Goal: Obtain resource: Obtain resource

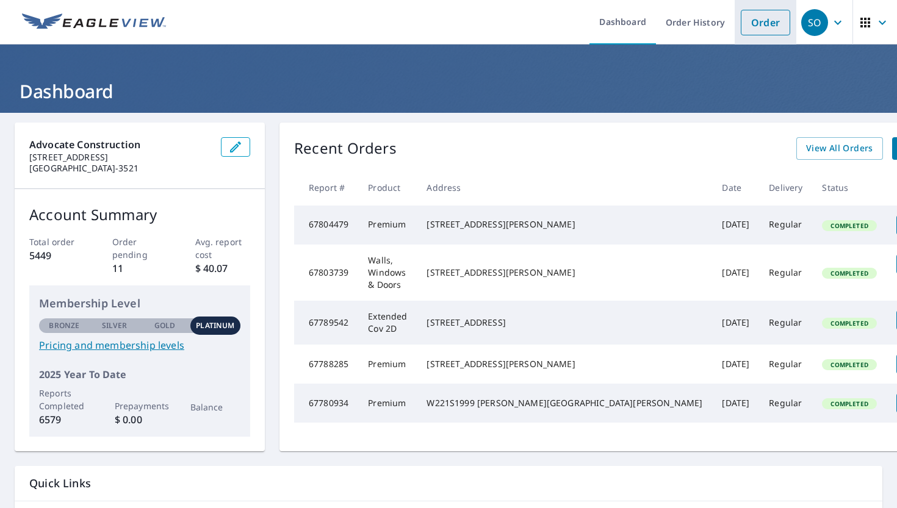
click at [759, 20] on link "Order" at bounding box center [764, 23] width 49 height 26
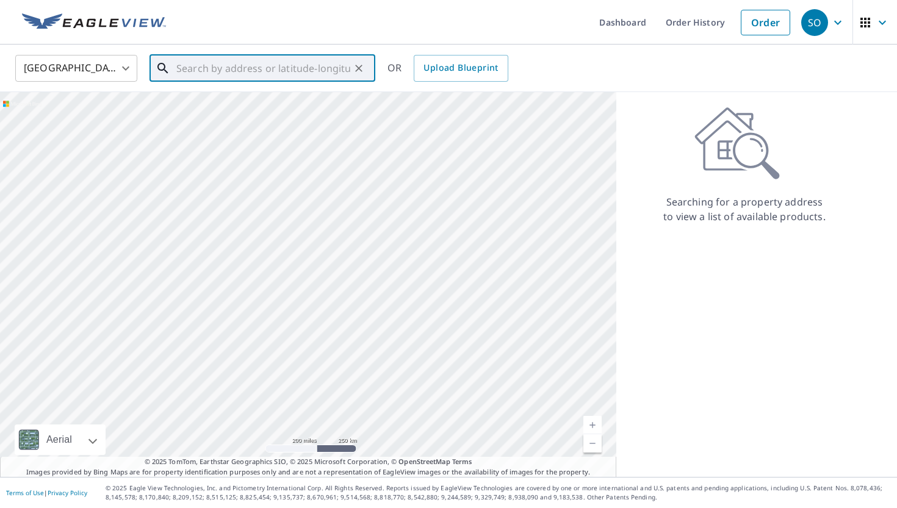
click at [221, 66] on input "text" at bounding box center [263, 68] width 174 height 34
paste input "[STREET_ADDRESS][PERSON_NAME]"
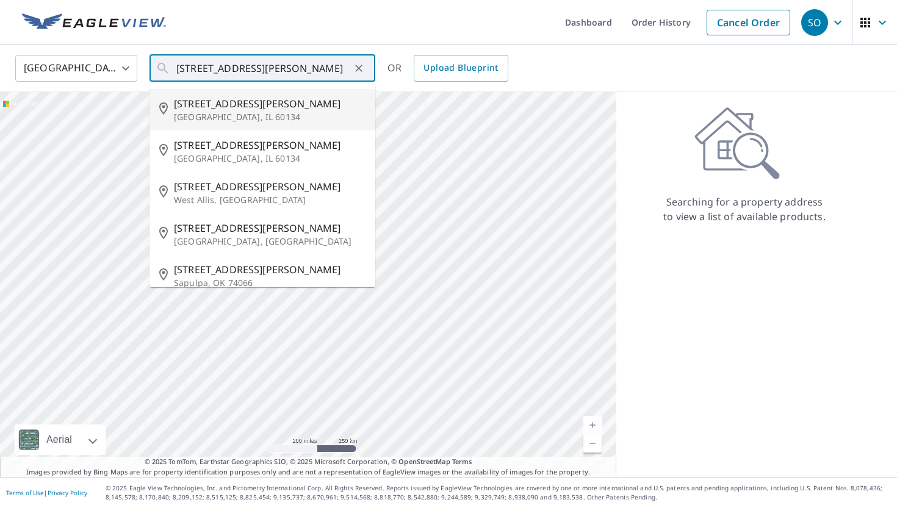
type input "[STREET_ADDRESS][PERSON_NAME]"
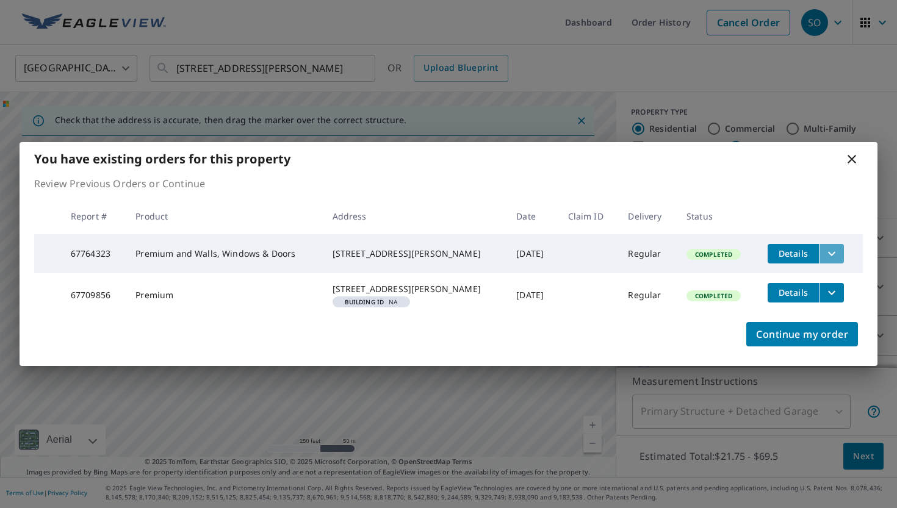
click at [834, 246] on icon "filesDropdownBtn-67764323" at bounding box center [831, 253] width 15 height 15
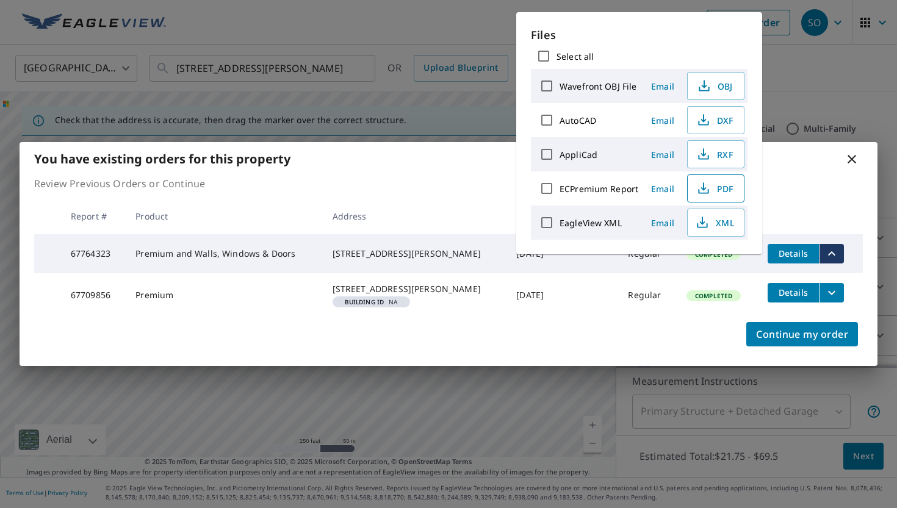
click at [709, 193] on span "PDF" at bounding box center [714, 188] width 39 height 15
click at [448, 20] on div "You have existing orders for this property Review Previous Orders or Continue R…" at bounding box center [448, 254] width 897 height 508
